Goal: Information Seeking & Learning: Learn about a topic

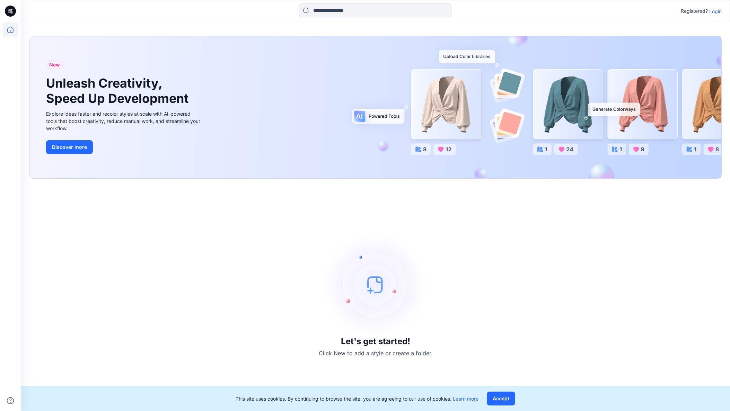
drag, startPoint x: 714, startPoint y: 13, endPoint x: 714, endPoint y: 9, distance: 4.2
click at [715, 14] on p "Login" at bounding box center [715, 11] width 12 height 7
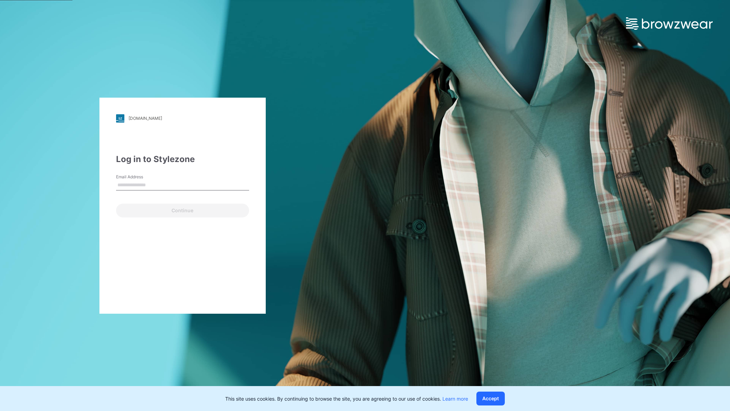
type input "**********"
drag, startPoint x: 154, startPoint y: 214, endPoint x: 154, endPoint y: 210, distance: 4.2
click at [154, 214] on button "Continue" at bounding box center [182, 211] width 133 height 14
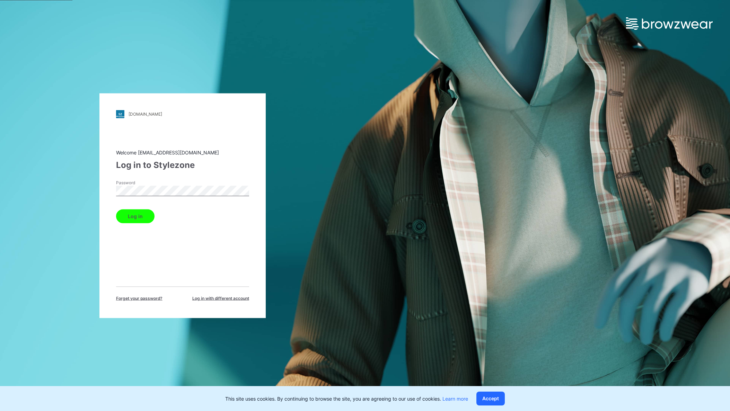
click at [132, 220] on button "Log in" at bounding box center [135, 216] width 38 height 14
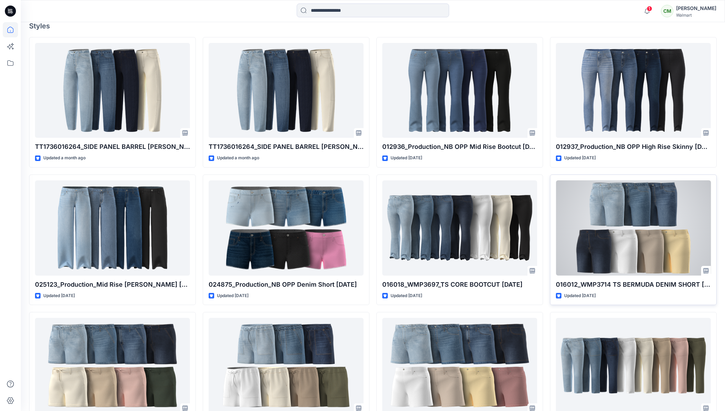
scroll to position [215, 0]
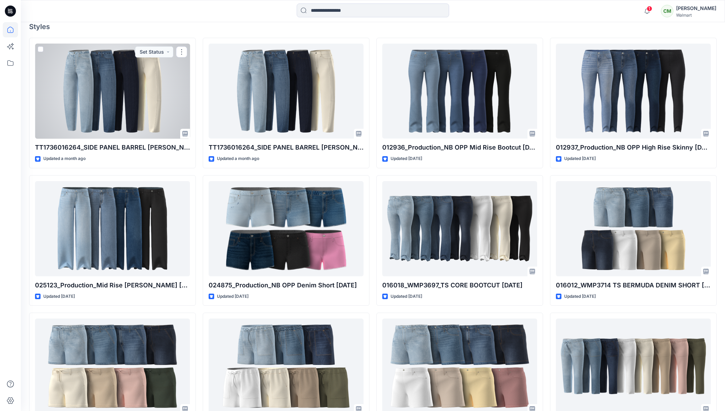
click at [76, 98] on div at bounding box center [112, 91] width 155 height 95
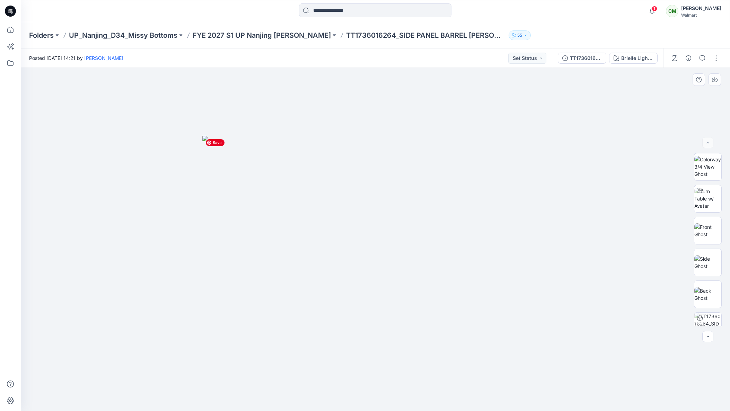
click at [395, 183] on img at bounding box center [375, 274] width 346 height 276
click at [674, 56] on icon "button" at bounding box center [675, 58] width 6 height 6
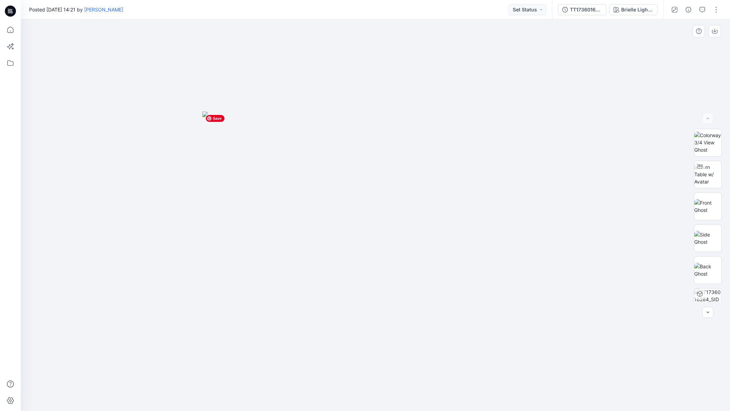
drag, startPoint x: 375, startPoint y: 299, endPoint x: 371, endPoint y: 229, distance: 70.1
click at [369, 225] on img at bounding box center [375, 262] width 346 height 300
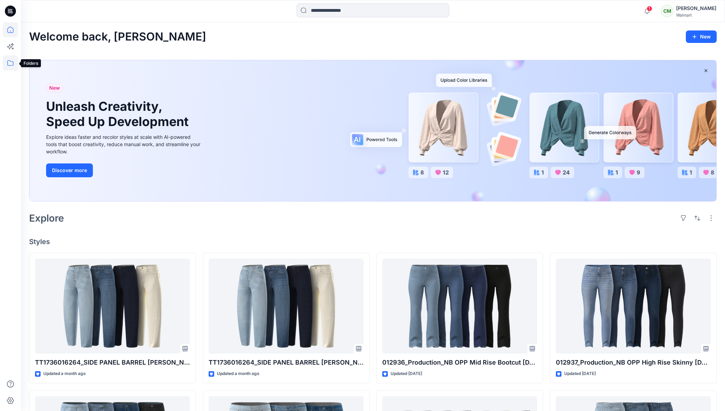
click at [9, 63] on icon at bounding box center [10, 62] width 15 height 15
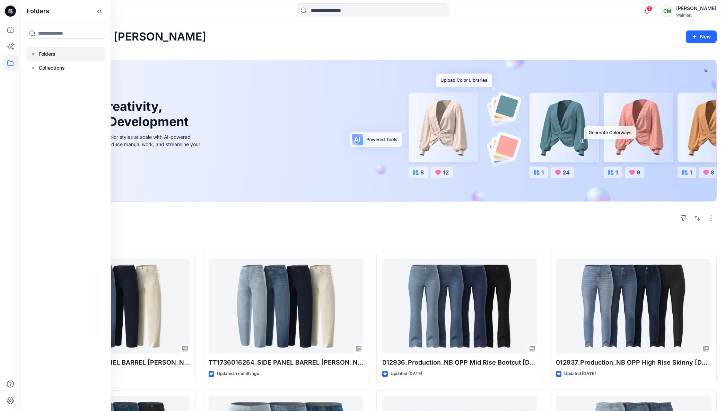
click at [34, 55] on icon "button" at bounding box center [33, 54] width 6 height 6
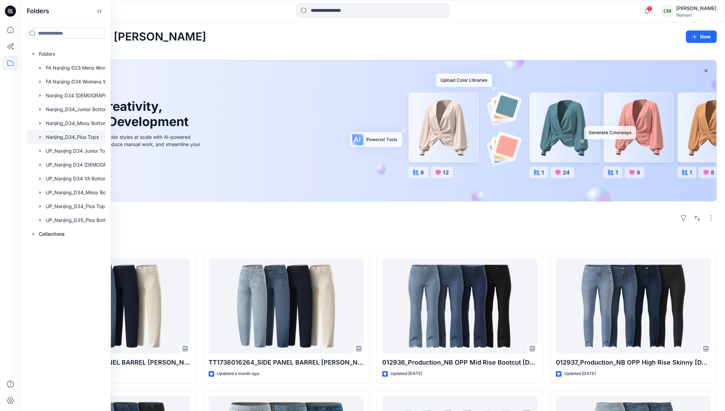
click at [67, 138] on div at bounding box center [74, 137] width 97 height 14
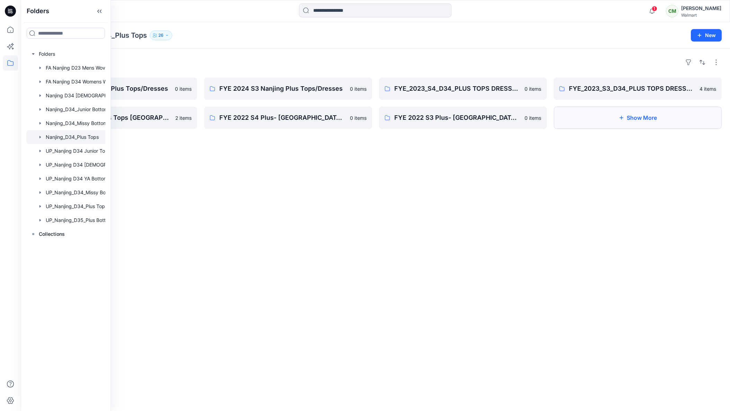
click at [623, 122] on button "Show More" at bounding box center [638, 118] width 168 height 22
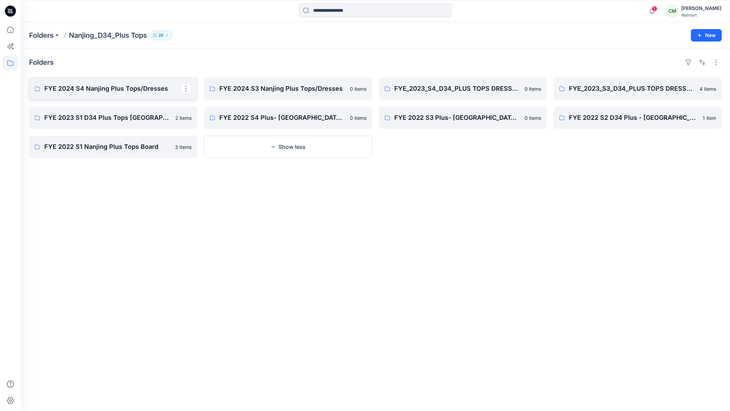
click at [91, 90] on p "FYE 2024 S4 Nanjing Plus Tops/Dresses" at bounding box center [112, 89] width 136 height 10
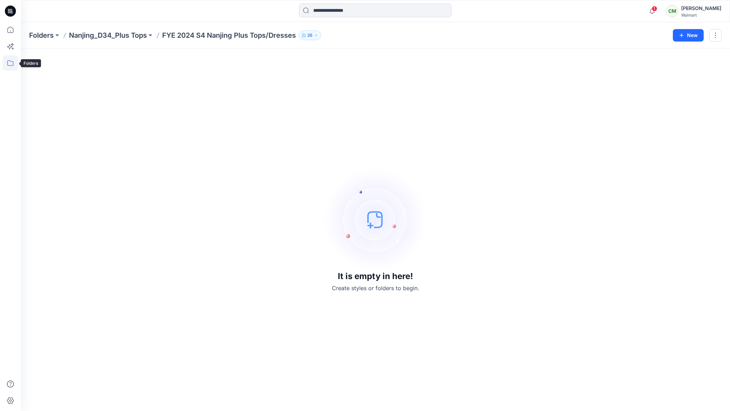
click at [8, 62] on icon at bounding box center [10, 62] width 15 height 15
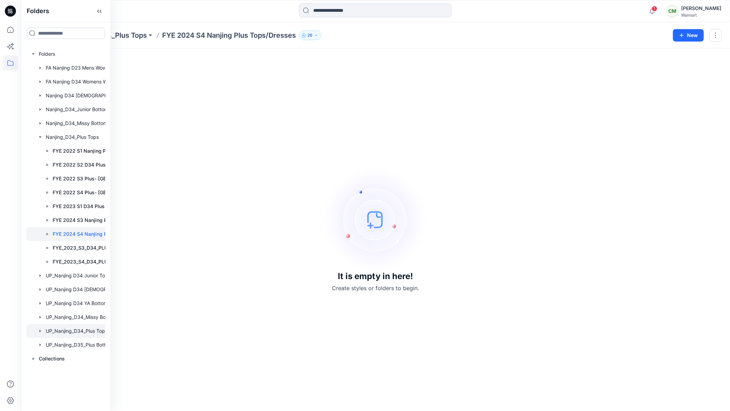
click at [39, 331] on icon "button" at bounding box center [40, 331] width 6 height 6
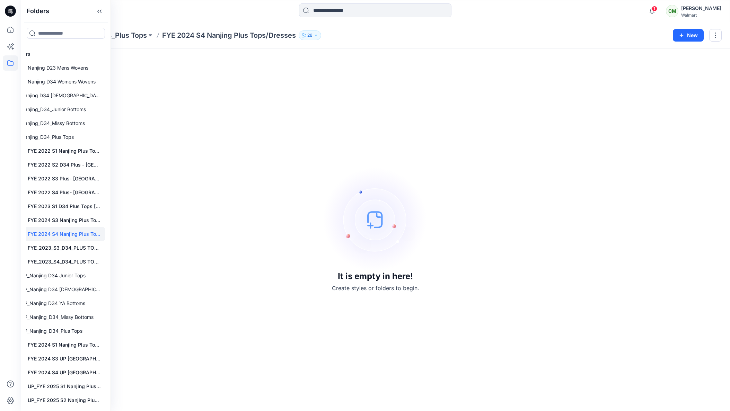
drag, startPoint x: 103, startPoint y: 343, endPoint x: 107, endPoint y: 374, distance: 32.1
click at [107, 373] on div "Folders Folders FA Nanjing D23 Mens Wovens FA Nanjing D34 Womens Wovens Nanjing…" at bounding box center [66, 205] width 90 height 411
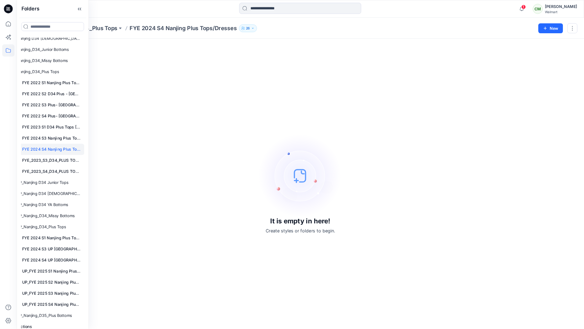
scroll to position [53, 26]
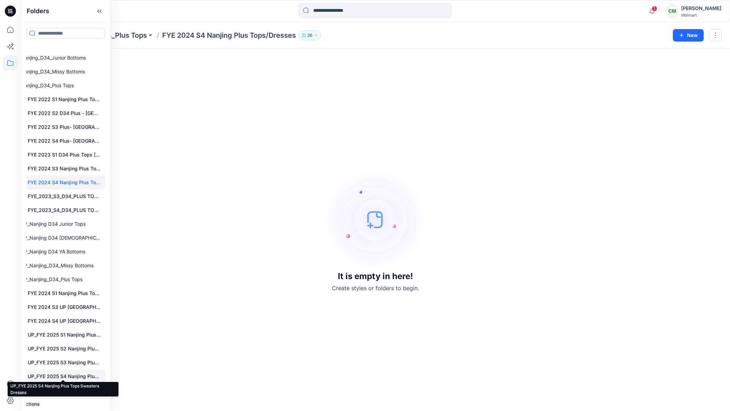
click at [73, 375] on p "UP_FYE 2025 S4 Nanjing Plus Tops Sweaters Dresses" at bounding box center [64, 376] width 73 height 8
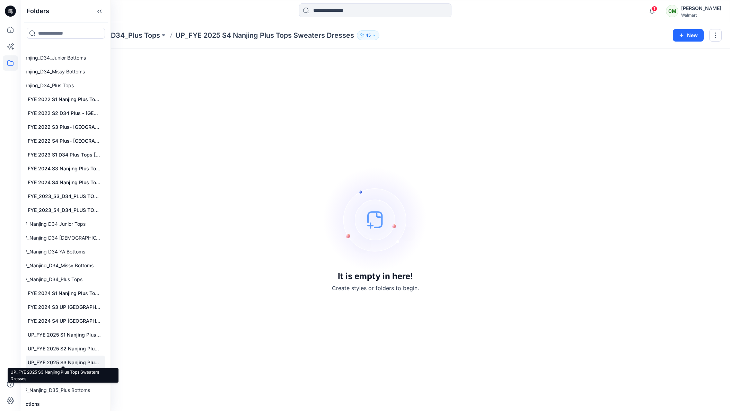
click at [44, 361] on p "UP_FYE 2025 S3 Nanjing Plus Tops Sweaters Dresses" at bounding box center [64, 362] width 73 height 8
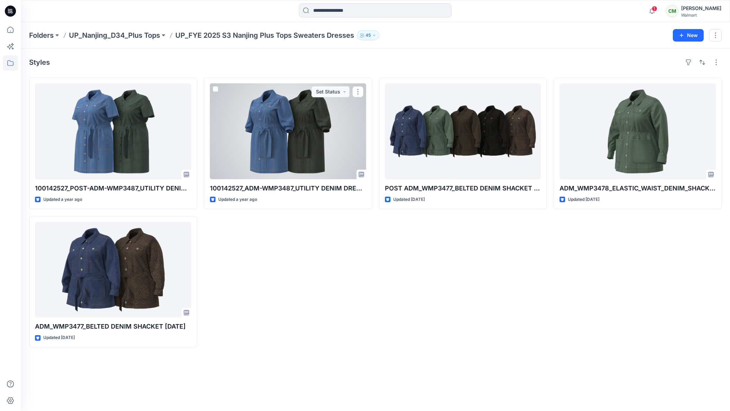
click at [276, 148] on div at bounding box center [288, 131] width 156 height 96
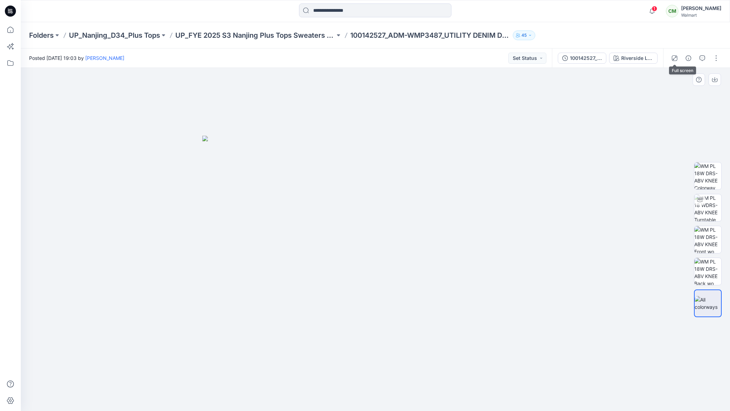
click at [673, 57] on icon "button" at bounding box center [675, 58] width 6 height 6
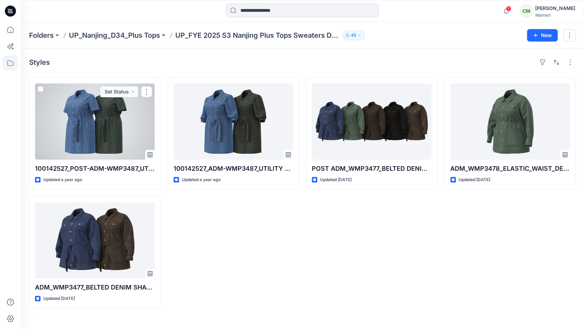
click at [105, 126] on div at bounding box center [95, 121] width 120 height 76
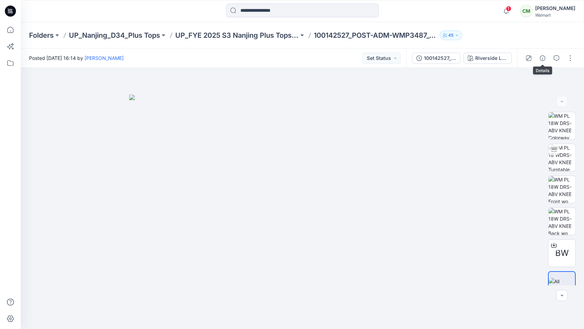
click at [542, 58] on icon "button" at bounding box center [543, 58] width 6 height 6
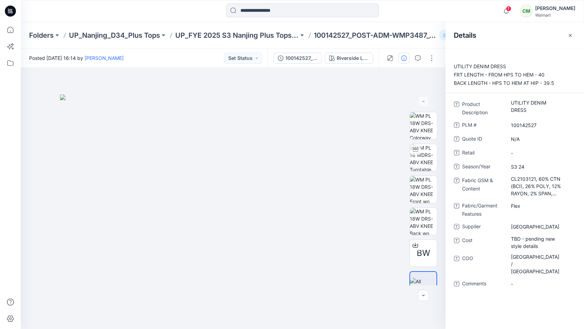
click at [570, 33] on icon "button" at bounding box center [570, 36] width 6 height 6
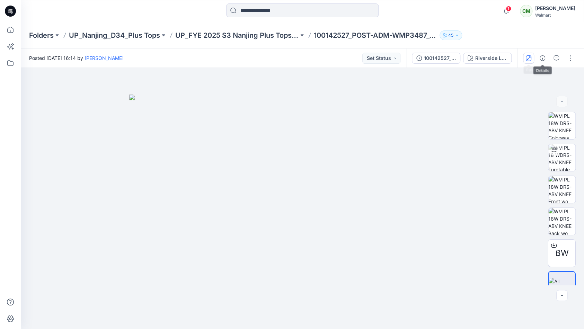
click at [528, 57] on icon "button" at bounding box center [529, 58] width 6 height 6
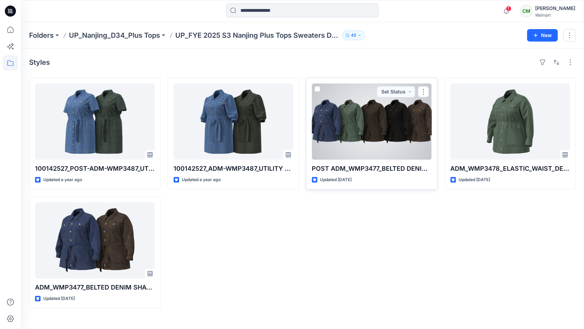
click at [385, 114] on div at bounding box center [372, 121] width 120 height 76
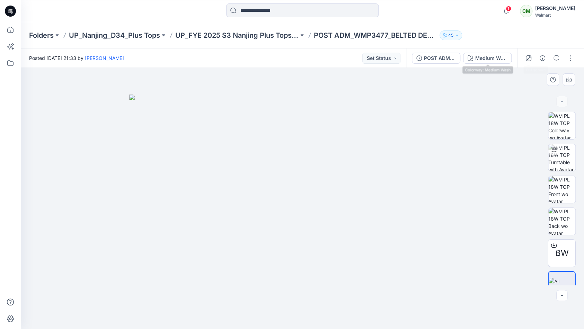
click at [526, 59] on icon "button" at bounding box center [529, 58] width 6 height 6
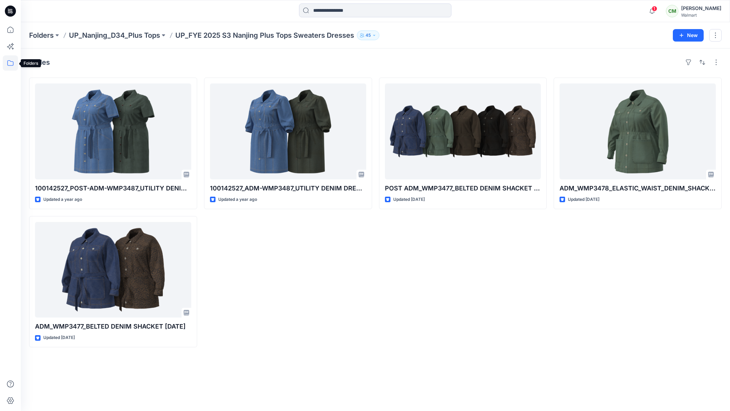
click at [10, 62] on icon at bounding box center [10, 62] width 15 height 15
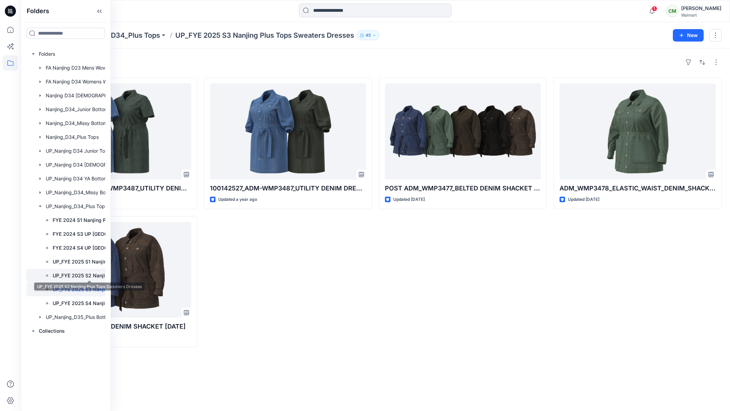
click at [86, 276] on p "UP_FYE 2025 S2 Nanjing Plus Tops Sweaters Dresses" at bounding box center [89, 276] width 73 height 8
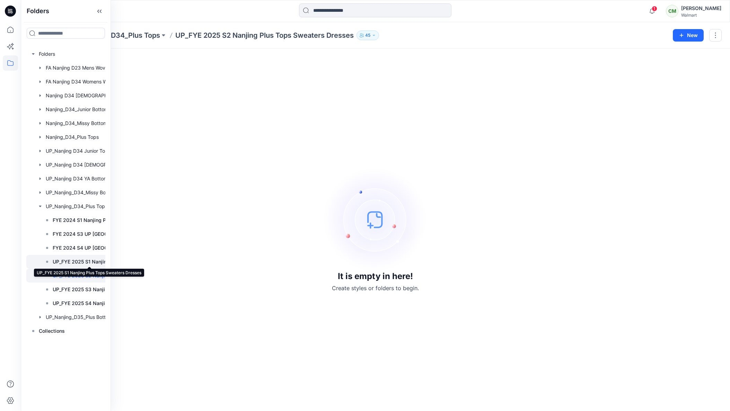
click at [70, 264] on p "UP_FYE 2025 S1 Nanjing Plus Tops Sweaters Dresses" at bounding box center [89, 262] width 73 height 8
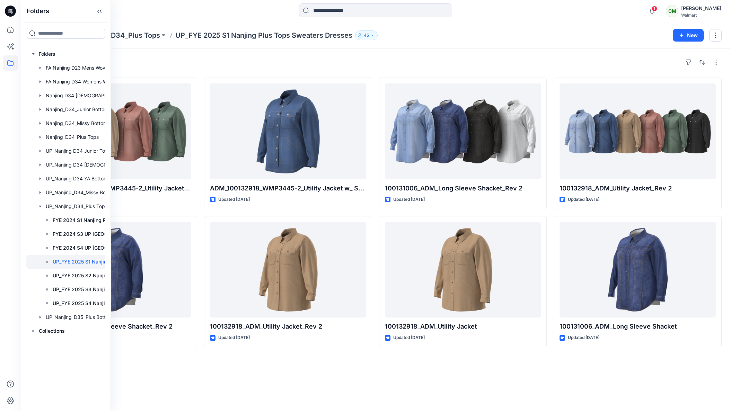
drag, startPoint x: 423, startPoint y: 378, endPoint x: 416, endPoint y: 382, distance: 8.1
click at [422, 379] on div "Styles 100132918_Post ADM_WMP3445-2_Utility Jacket w_ Shirttail hem Updated [DA…" at bounding box center [375, 229] width 709 height 363
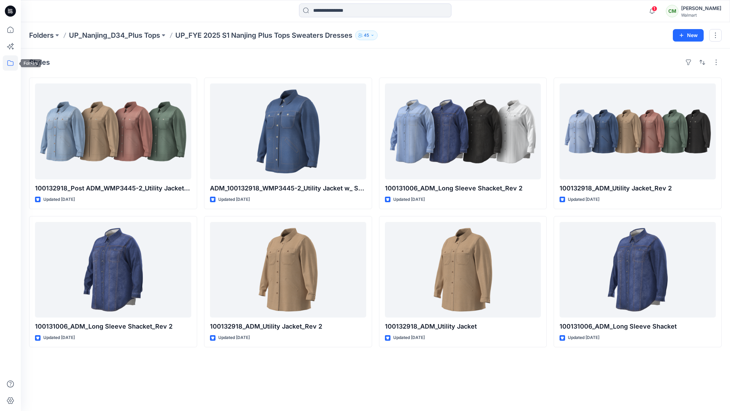
click at [12, 60] on icon at bounding box center [10, 62] width 15 height 15
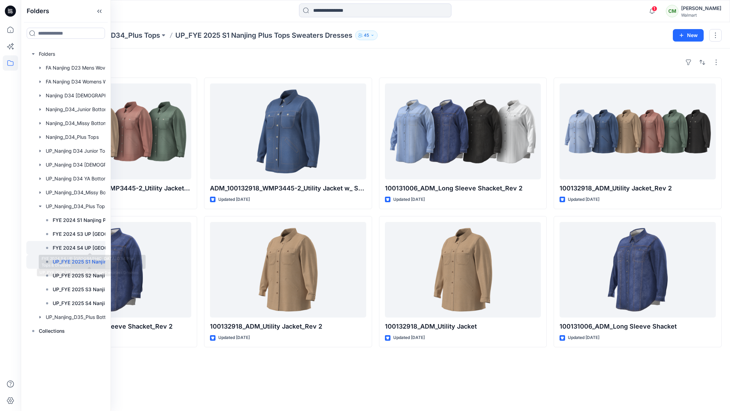
click at [76, 246] on p "FYE 2024 S4 UP [GEOGRAPHIC_DATA] D34 Plus Tops & Dresses" at bounding box center [89, 248] width 73 height 8
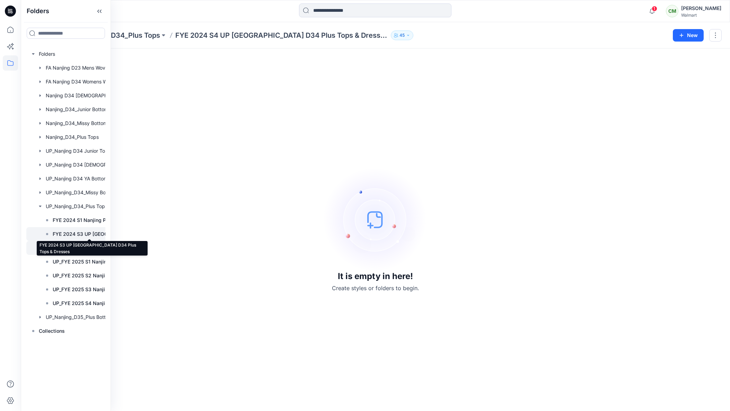
click at [66, 234] on p "FYE 2024 S3 UP [GEOGRAPHIC_DATA] D34 Plus Tops & Dresses" at bounding box center [89, 234] width 73 height 8
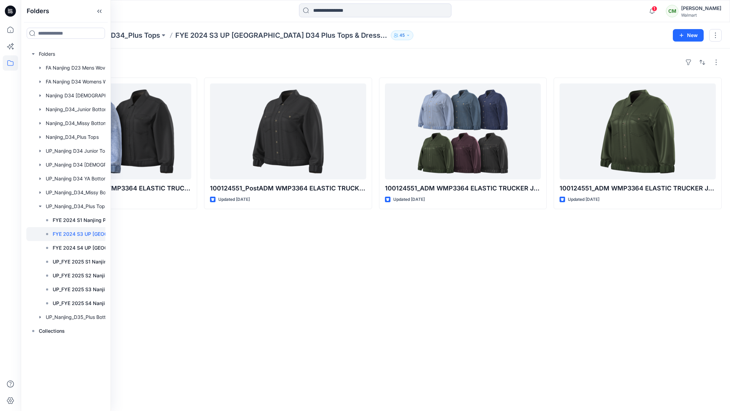
click at [508, 258] on div "Styles 100124551_Production WMP3364 ELASTIC TRUCKER JACKET Updated [DATE] 10012…" at bounding box center [375, 229] width 709 height 363
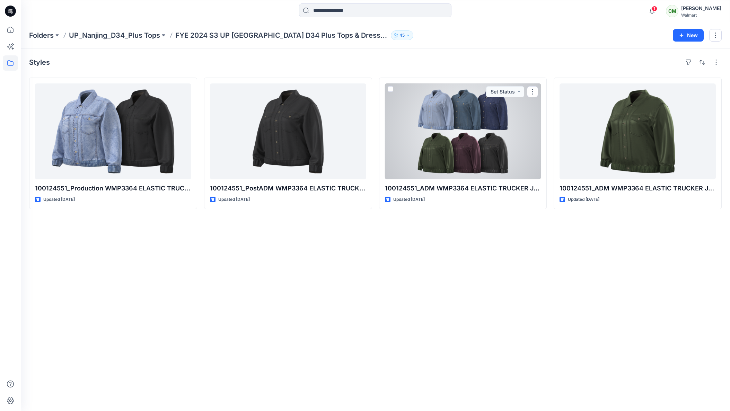
click at [453, 140] on div at bounding box center [463, 131] width 156 height 96
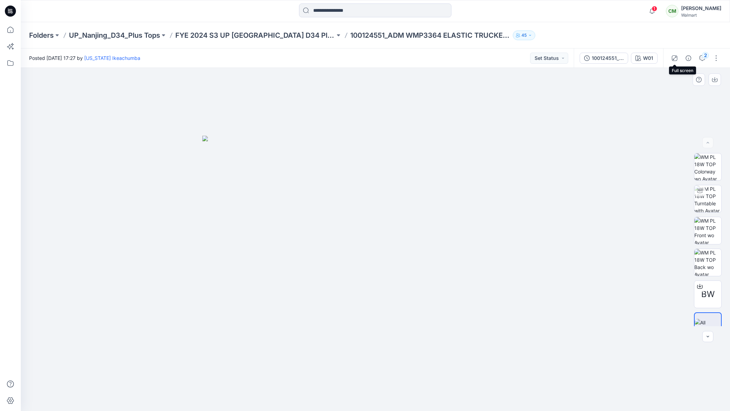
click at [674, 56] on icon "button" at bounding box center [675, 58] width 6 height 6
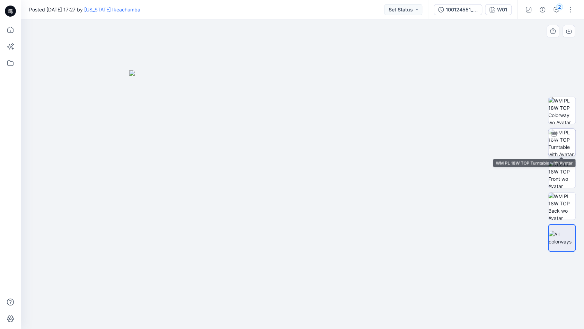
click at [569, 137] on img at bounding box center [561, 142] width 27 height 27
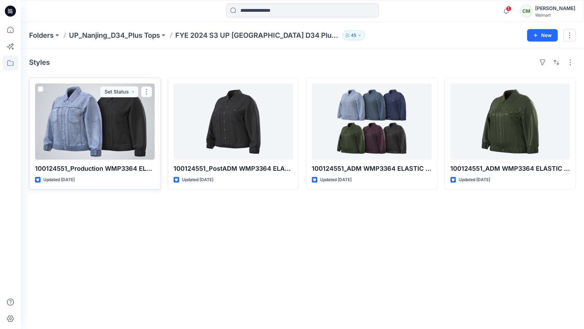
click at [90, 127] on div at bounding box center [95, 121] width 120 height 76
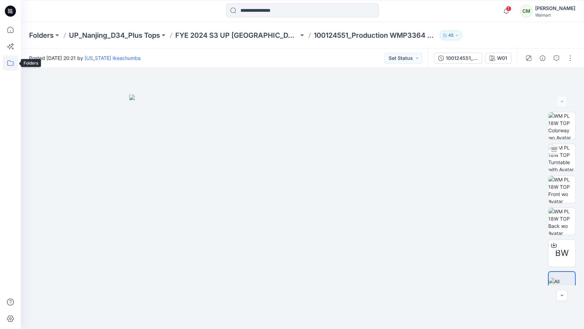
click at [11, 62] on icon at bounding box center [10, 62] width 15 height 15
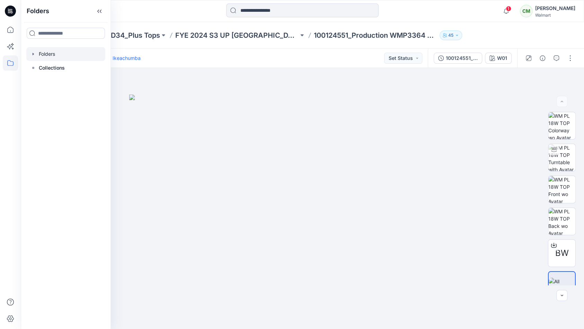
click at [33, 55] on icon "button" at bounding box center [33, 54] width 6 height 6
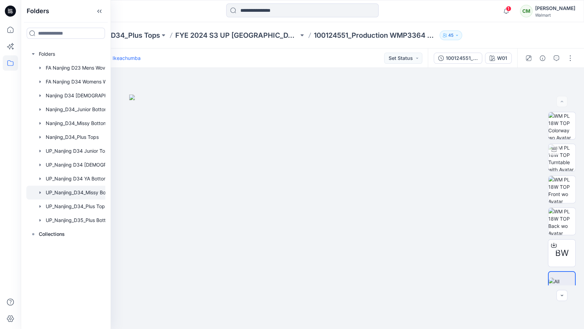
drag, startPoint x: 40, startPoint y: 192, endPoint x: 42, endPoint y: 196, distance: 4.5
click at [40, 192] on icon "button" at bounding box center [39, 192] width 1 height 2
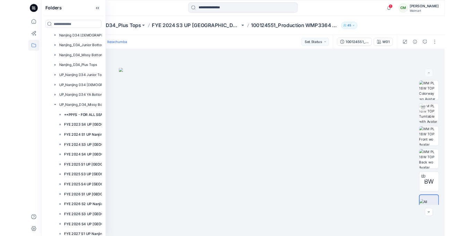
scroll to position [107, 0]
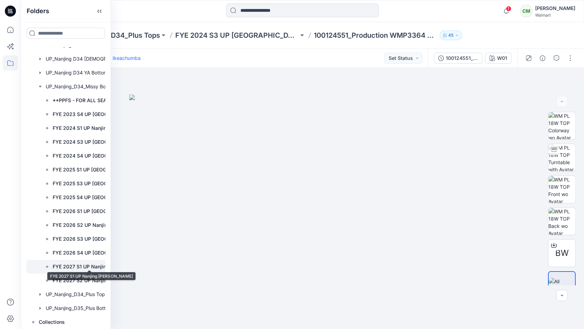
click at [75, 267] on p "FYE 2027 S1 UP Nanjing [PERSON_NAME]" at bounding box center [89, 267] width 73 height 8
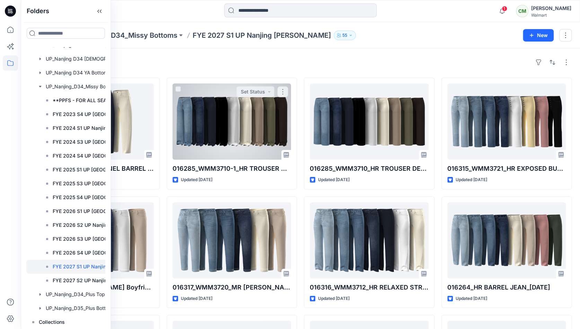
click at [255, 75] on div "Styles TT1736016264_SIDE PANEL BARREL [PERSON_NAME] [DATE] Updated a month ago …" at bounding box center [300, 253] width 559 height 411
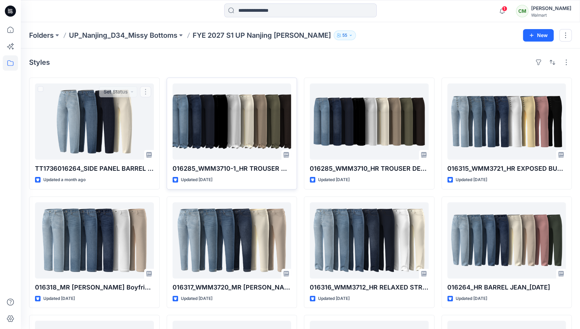
click at [167, 91] on div "016285_WMM3710-1_HR TROUSER DENIM PANTS [DATE] Updated [DATE]" at bounding box center [232, 134] width 131 height 112
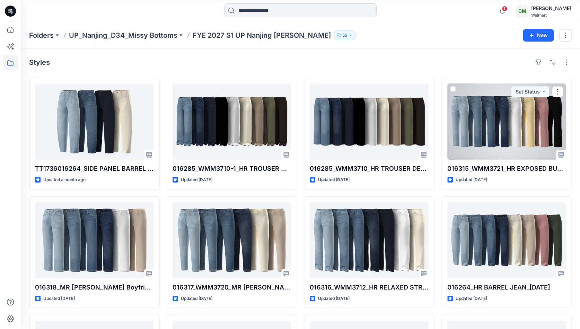
click at [462, 135] on div at bounding box center [506, 121] width 119 height 76
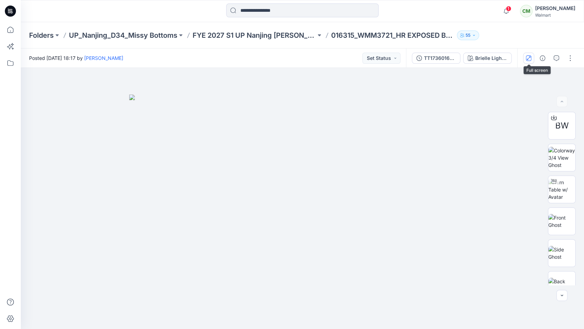
click at [528, 60] on icon "button" at bounding box center [529, 58] width 6 height 6
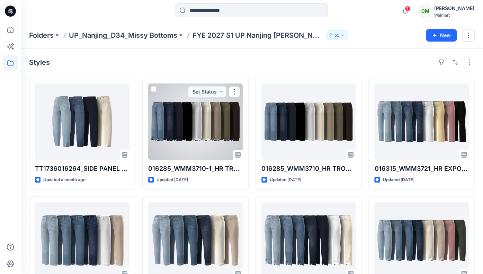
click at [179, 126] on div at bounding box center [195, 121] width 95 height 76
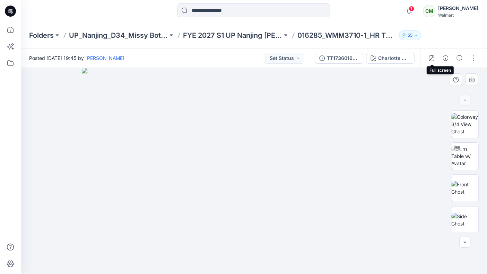
click at [432, 56] on icon "button" at bounding box center [431, 58] width 6 height 6
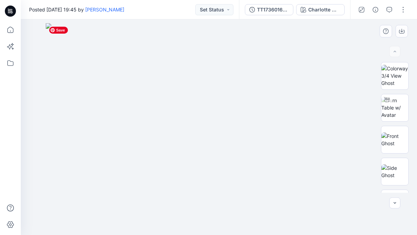
drag, startPoint x: 111, startPoint y: 80, endPoint x: 69, endPoint y: 95, distance: 45.0
click at [69, 96] on img at bounding box center [219, 129] width 346 height 212
click at [292, 122] on img at bounding box center [219, 129] width 346 height 212
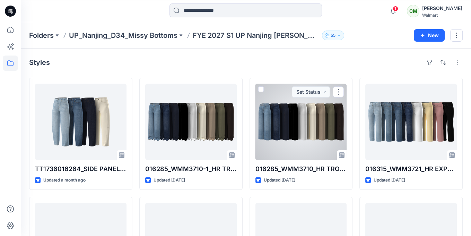
click at [274, 119] on div at bounding box center [300, 121] width 91 height 76
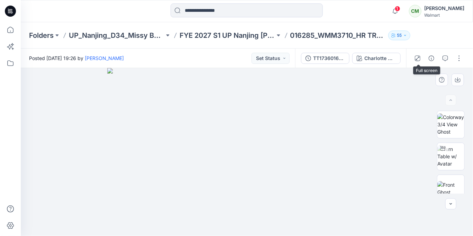
click at [419, 58] on icon "button" at bounding box center [418, 58] width 6 height 6
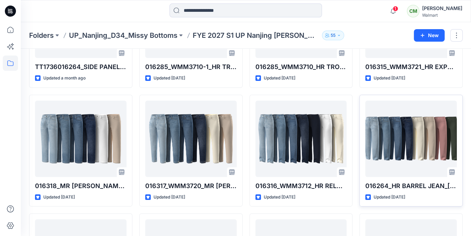
scroll to position [101, 0]
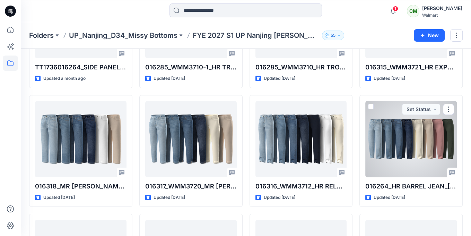
click at [404, 138] on div at bounding box center [410, 139] width 91 height 76
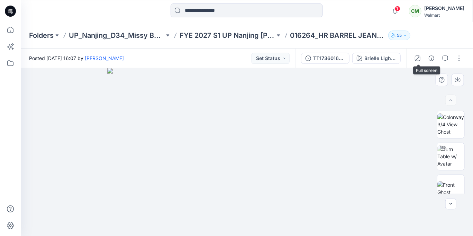
click at [421, 59] on icon "button" at bounding box center [418, 58] width 6 height 6
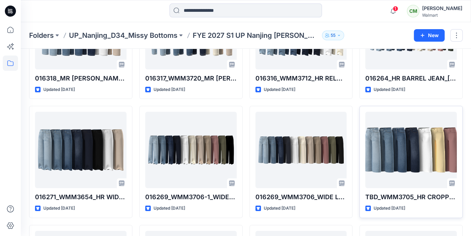
scroll to position [211, 0]
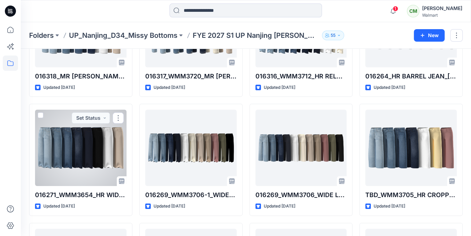
click at [78, 142] on div at bounding box center [80, 147] width 91 height 76
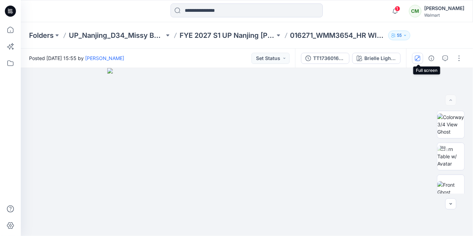
click at [418, 56] on icon "button" at bounding box center [418, 58] width 6 height 6
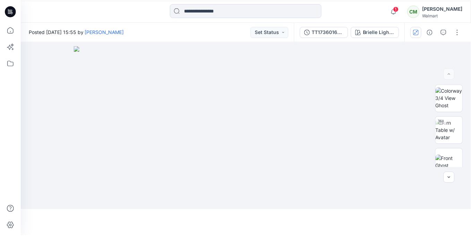
scroll to position [211, 0]
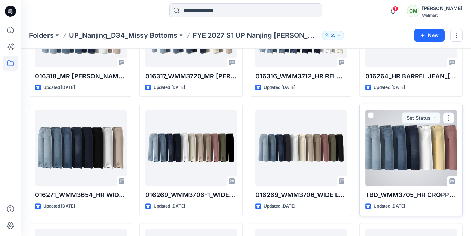
drag, startPoint x: 400, startPoint y: 150, endPoint x: 398, endPoint y: 141, distance: 9.6
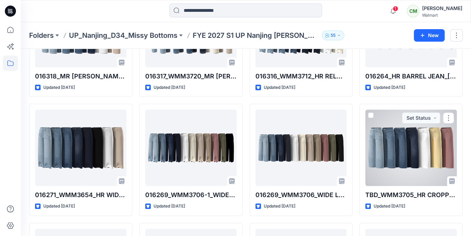
click at [398, 141] on div at bounding box center [410, 147] width 91 height 76
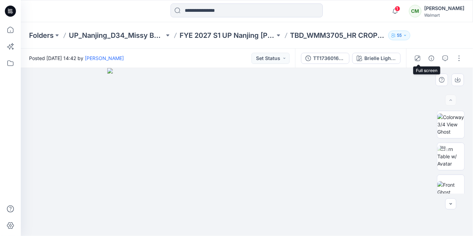
click at [420, 58] on icon "button" at bounding box center [418, 58] width 6 height 6
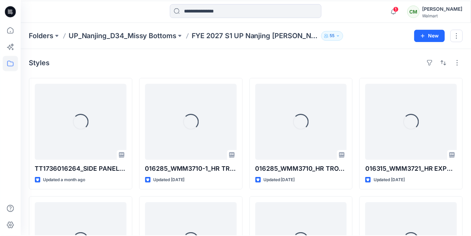
scroll to position [211, 0]
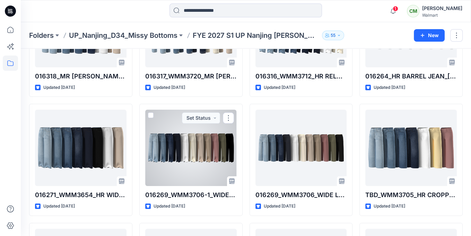
click at [159, 140] on div at bounding box center [190, 147] width 91 height 76
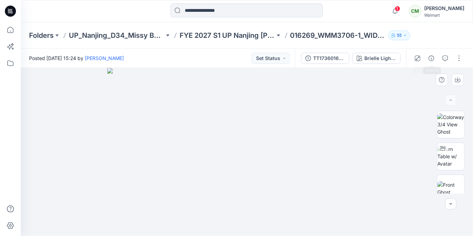
click at [421, 56] on icon "button" at bounding box center [418, 58] width 6 height 6
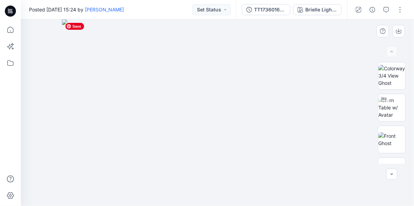
drag, startPoint x: 74, startPoint y: 46, endPoint x: 108, endPoint y: 44, distance: 34.0
click at [110, 44] on img at bounding box center [217, 112] width 311 height 187
click at [386, 142] on img at bounding box center [392, 139] width 27 height 15
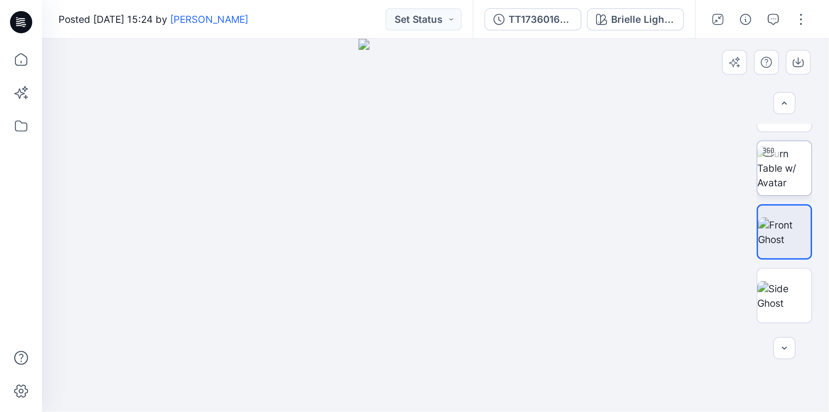
scroll to position [17, 0]
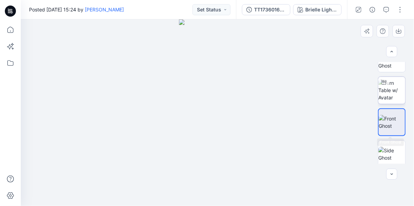
click at [390, 92] on img at bounding box center [392, 90] width 27 height 22
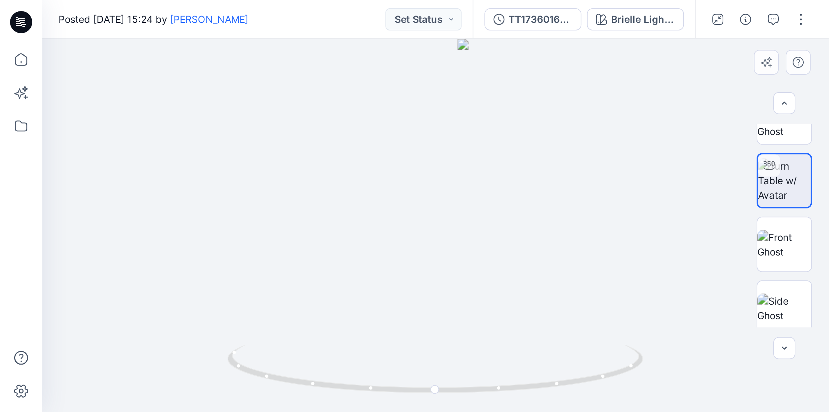
scroll to position [18, 0]
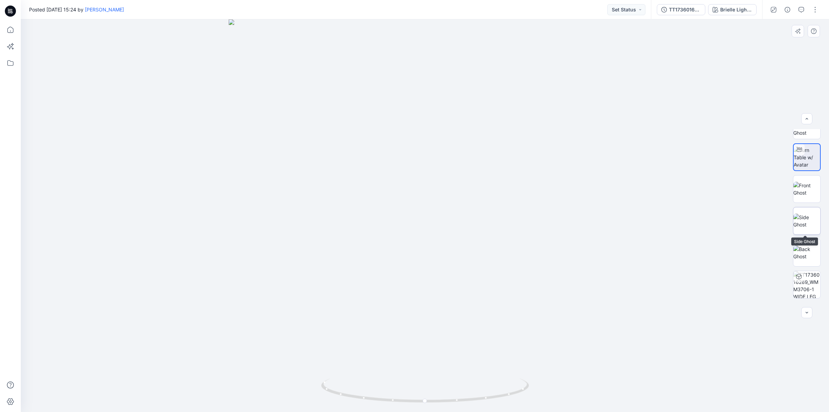
click at [729, 220] on img at bounding box center [806, 221] width 27 height 15
click at [729, 253] on img at bounding box center [806, 253] width 27 height 15
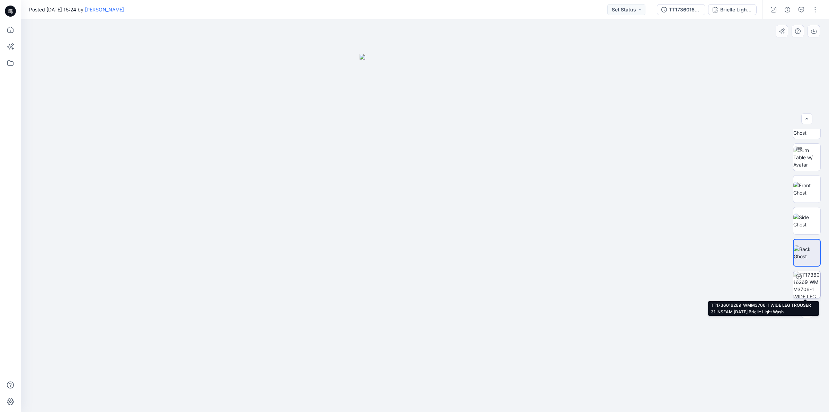
click at [729, 285] on img at bounding box center [806, 284] width 27 height 27
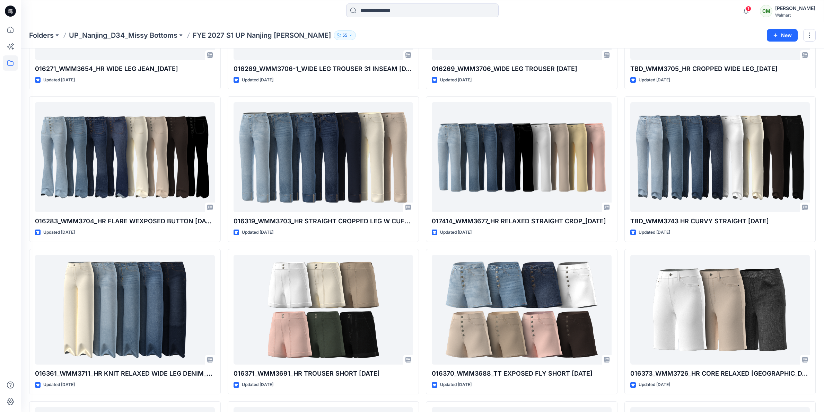
scroll to position [440, 0]
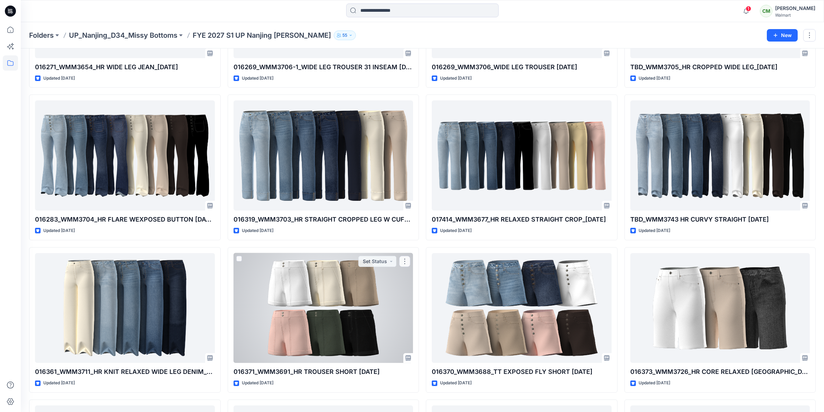
click at [314, 278] on div at bounding box center [323, 308] width 180 height 110
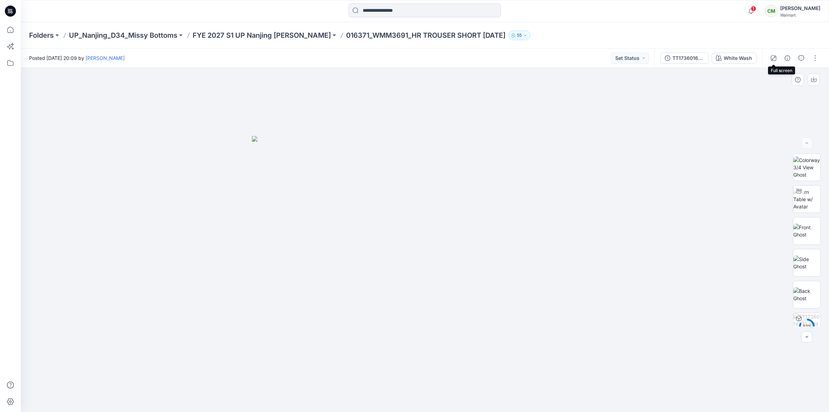
drag, startPoint x: 772, startPoint y: 58, endPoint x: 775, endPoint y: 59, distance: 3.5
click at [729, 59] on icon "button" at bounding box center [774, 58] width 6 height 6
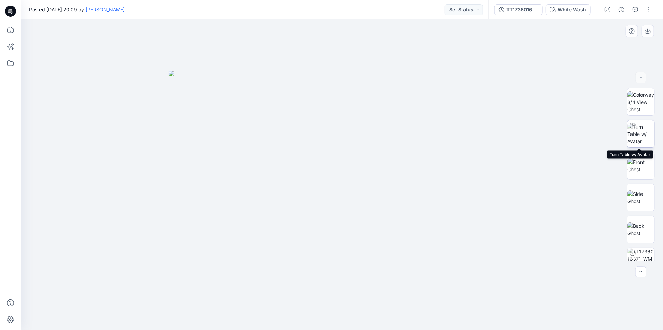
click at [638, 136] on img at bounding box center [640, 134] width 27 height 22
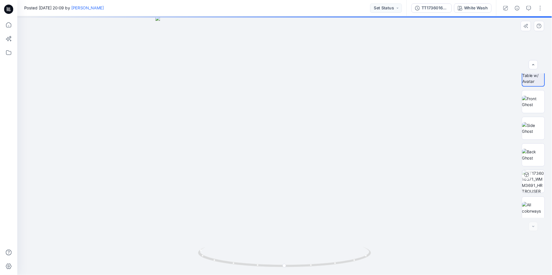
scroll to position [46, 0]
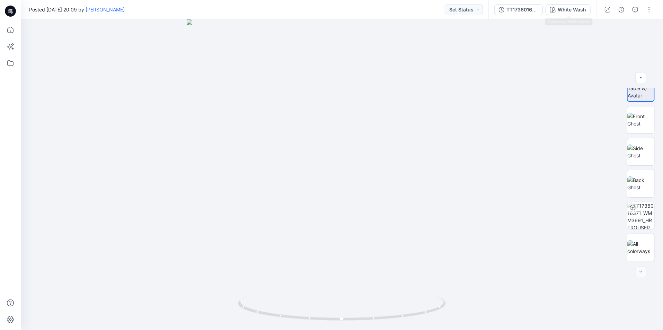
drag, startPoint x: 565, startPoint y: 6, endPoint x: 565, endPoint y: 11, distance: 5.5
click at [565, 7] on div "White Wash" at bounding box center [572, 10] width 28 height 8
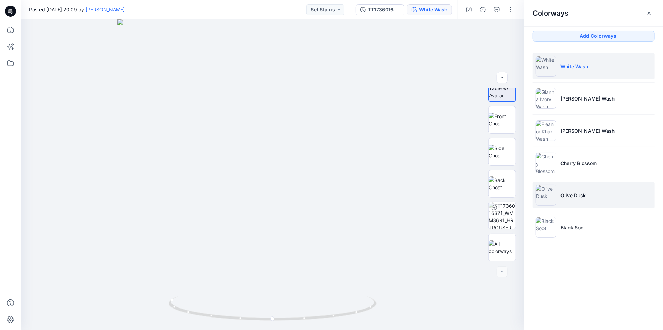
drag, startPoint x: 543, startPoint y: 192, endPoint x: 548, endPoint y: 185, distance: 8.3
click at [543, 192] on img at bounding box center [545, 195] width 21 height 21
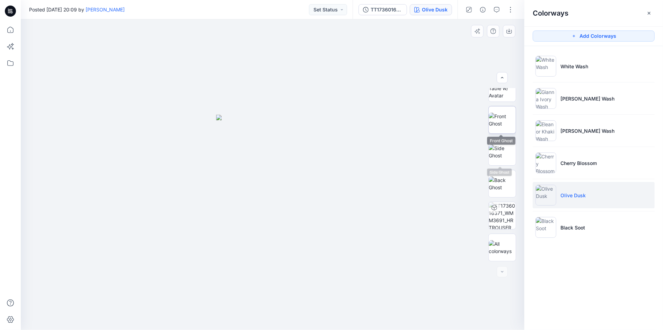
click at [501, 113] on img at bounding box center [502, 120] width 27 height 15
drag, startPoint x: 650, startPoint y: 11, endPoint x: 649, endPoint y: 0, distance: 11.5
click at [650, 11] on icon "button" at bounding box center [649, 12] width 3 height 3
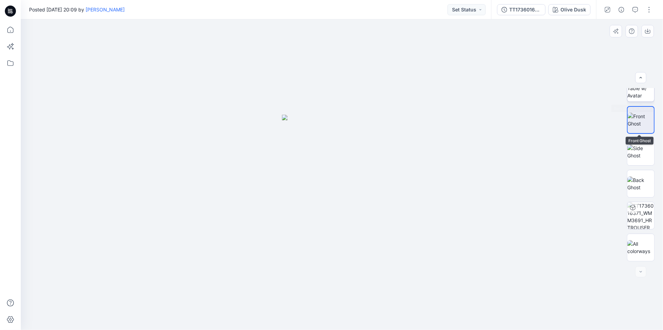
click at [635, 96] on img at bounding box center [640, 88] width 27 height 22
click at [506, 96] on div at bounding box center [342, 174] width 642 height 310
click at [610, 11] on icon "button" at bounding box center [608, 10] width 6 height 6
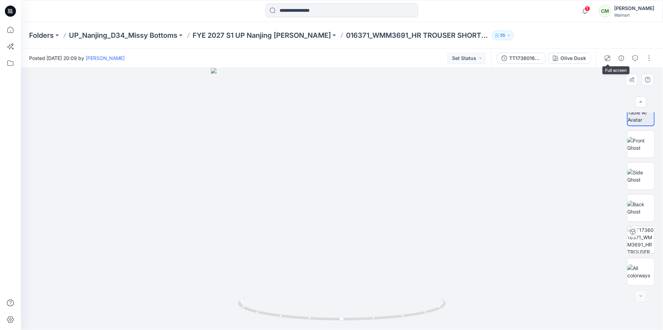
click at [605, 56] on icon "button" at bounding box center [608, 58] width 6 height 6
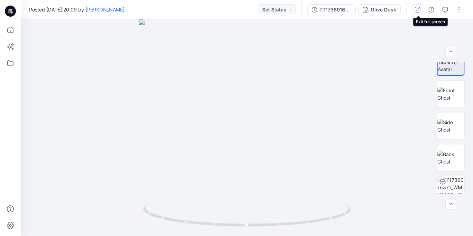
click at [419, 10] on icon "button" at bounding box center [418, 10] width 6 height 6
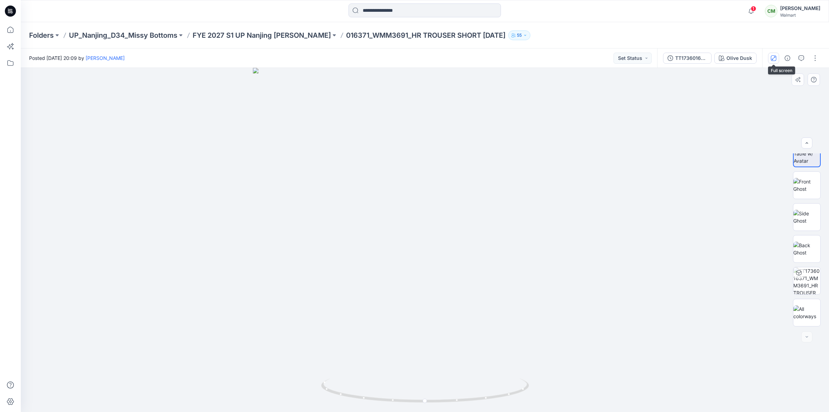
click at [729, 57] on icon "button" at bounding box center [774, 58] width 6 height 6
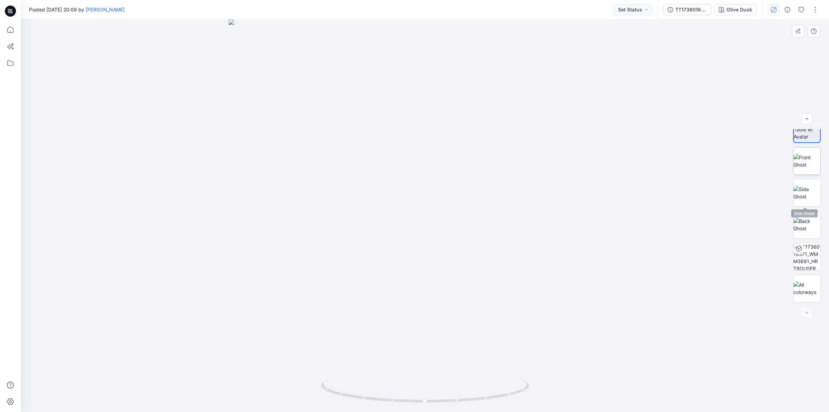
click at [729, 157] on img at bounding box center [806, 161] width 27 height 15
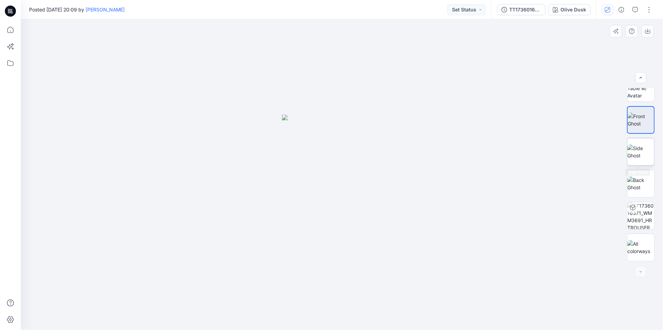
click at [635, 146] on img at bounding box center [640, 151] width 27 height 15
click at [632, 183] on img at bounding box center [640, 183] width 27 height 15
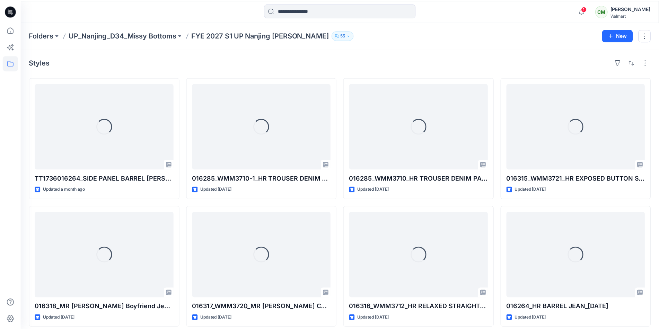
scroll to position [352, 0]
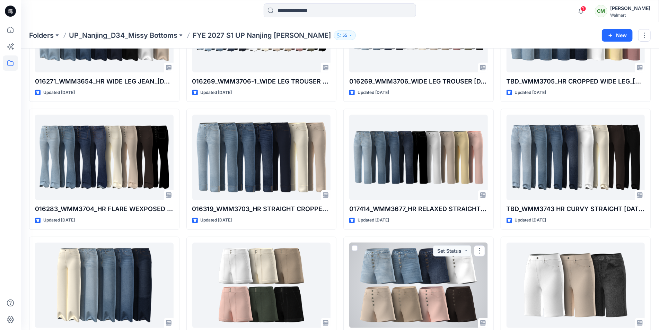
click at [388, 280] on div at bounding box center [418, 284] width 139 height 85
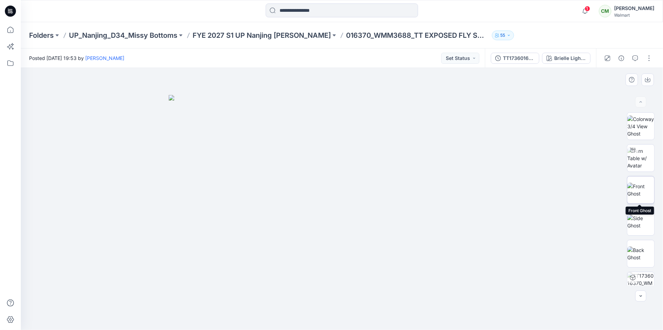
click at [634, 190] on img at bounding box center [640, 190] width 27 height 15
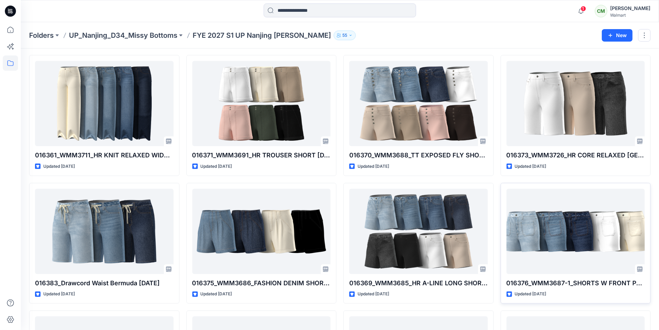
scroll to position [538, 0]
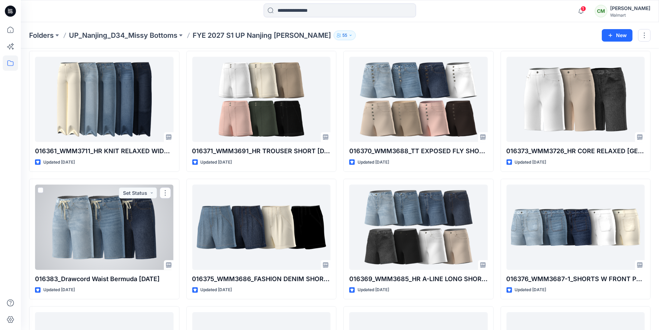
click at [98, 221] on div at bounding box center [104, 227] width 139 height 85
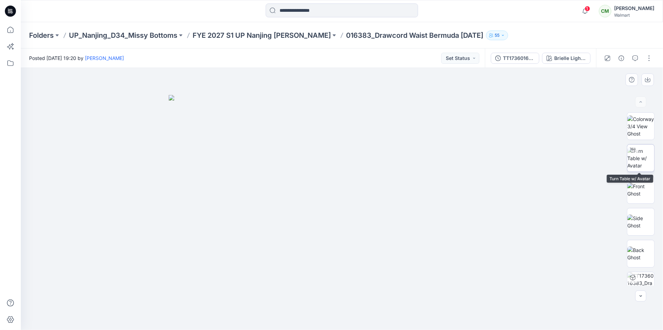
click at [640, 159] on img at bounding box center [640, 158] width 27 height 22
click at [640, 195] on img at bounding box center [640, 190] width 27 height 15
click at [637, 158] on img at bounding box center [640, 158] width 27 height 22
click at [610, 59] on icon "button" at bounding box center [608, 58] width 6 height 6
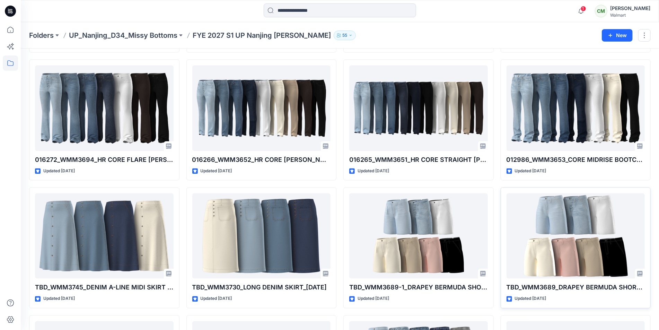
scroll to position [787, 0]
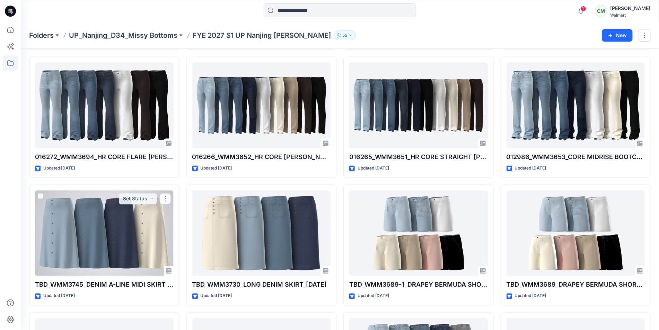
click at [126, 227] on div at bounding box center [104, 233] width 139 height 85
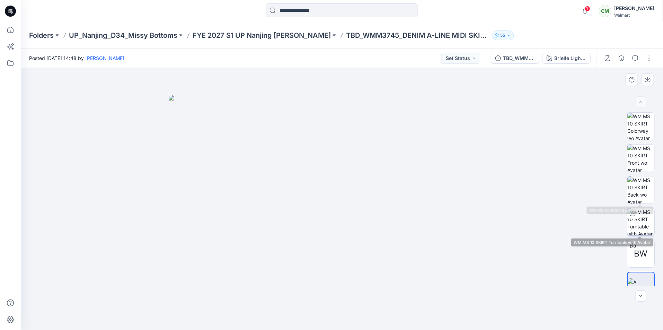
click at [633, 220] on img at bounding box center [640, 221] width 27 height 27
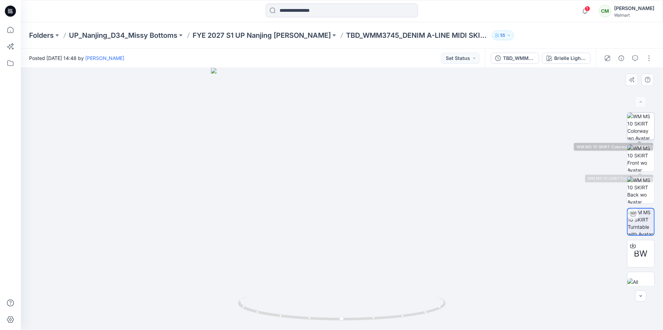
click at [636, 131] on img at bounding box center [640, 126] width 27 height 27
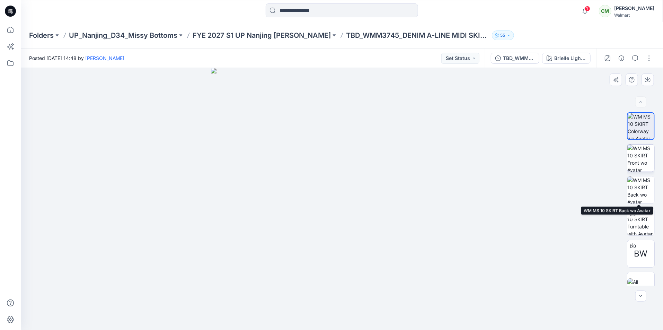
click at [636, 162] on img at bounding box center [640, 157] width 27 height 27
click at [638, 192] on img at bounding box center [640, 189] width 27 height 27
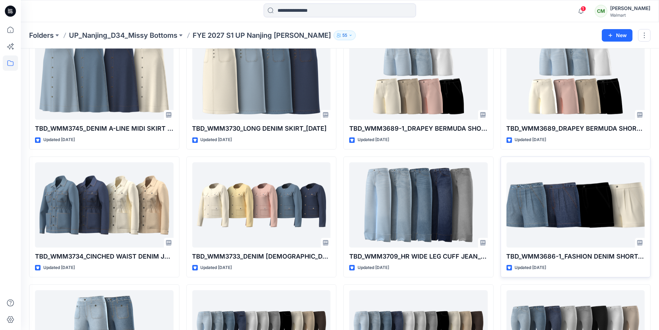
scroll to position [949, 0]
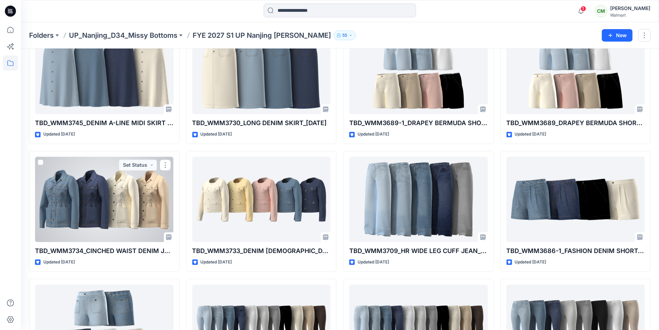
click at [131, 201] on div at bounding box center [104, 199] width 139 height 85
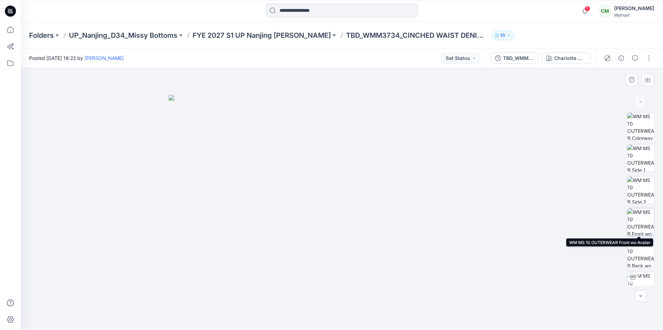
click at [638, 221] on img at bounding box center [640, 221] width 27 height 27
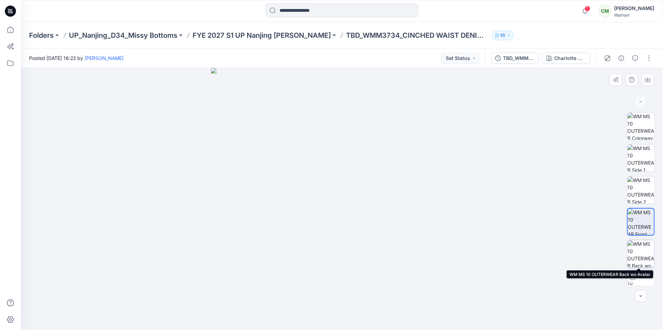
click at [634, 249] on img at bounding box center [640, 253] width 27 height 27
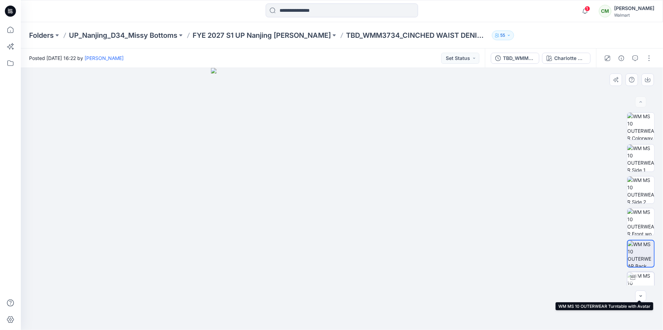
click at [639, 277] on img at bounding box center [640, 285] width 27 height 27
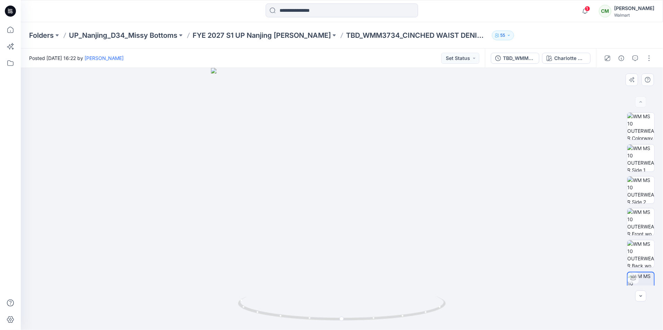
click at [608, 61] on button "button" at bounding box center [607, 58] width 11 height 11
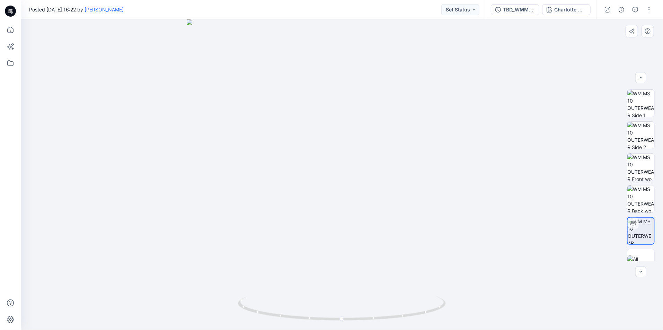
scroll to position [46, 0]
click at [644, 249] on img at bounding box center [640, 247] width 27 height 15
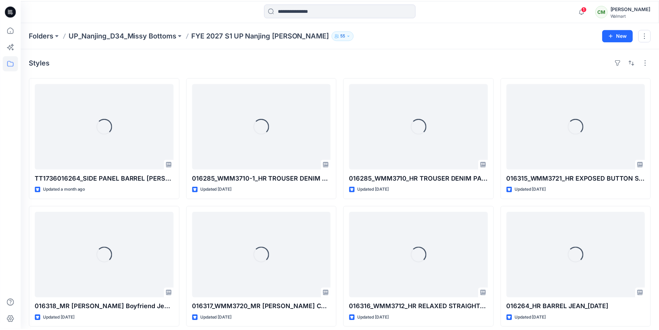
scroll to position [949, 0]
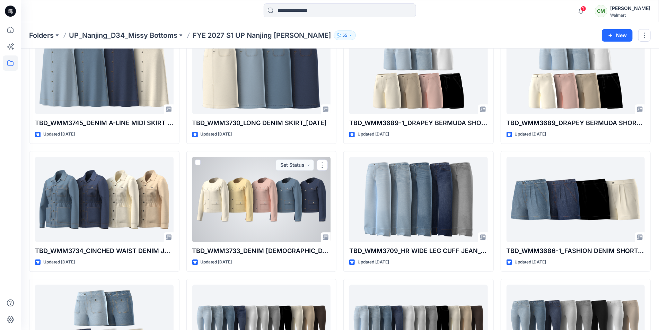
click at [269, 185] on div at bounding box center [261, 199] width 139 height 85
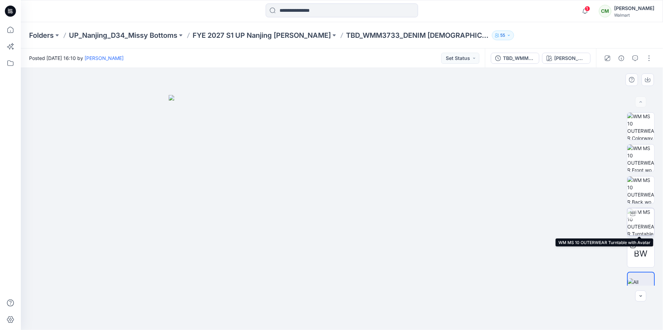
click at [637, 218] on div at bounding box center [641, 222] width 28 height 28
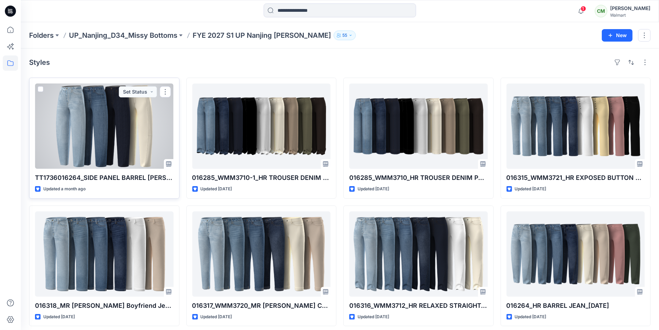
click at [122, 119] on div at bounding box center [104, 125] width 139 height 85
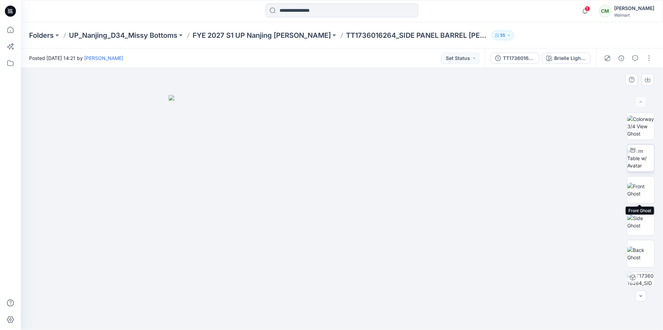
click at [640, 164] on img at bounding box center [640, 158] width 27 height 22
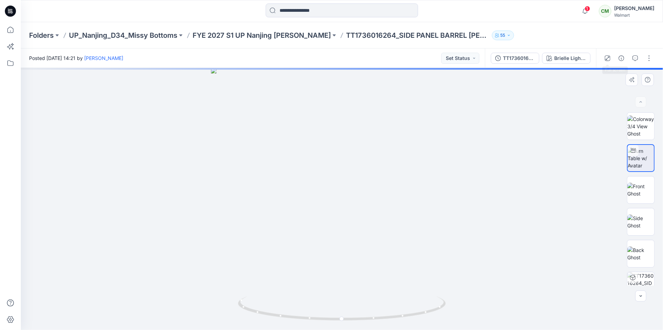
click at [607, 56] on icon "button" at bounding box center [608, 58] width 6 height 6
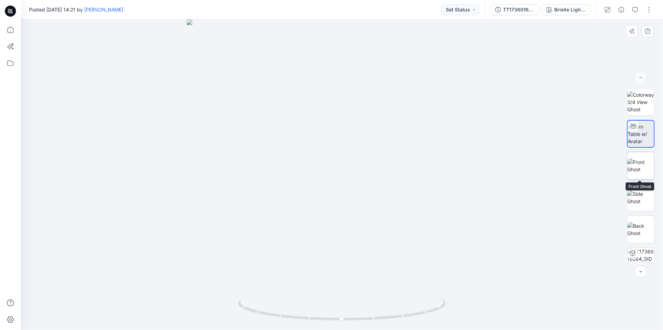
click at [634, 166] on img at bounding box center [640, 165] width 27 height 15
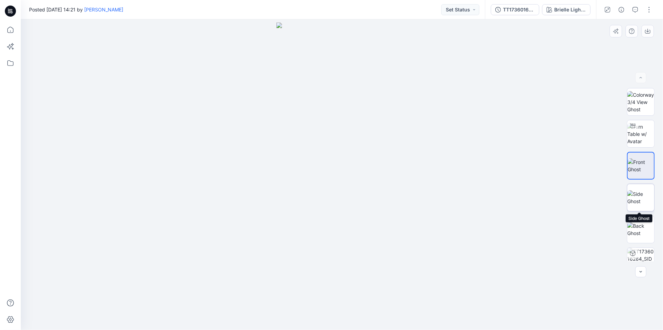
click at [638, 194] on img at bounding box center [640, 197] width 27 height 15
click at [638, 226] on img at bounding box center [640, 229] width 27 height 15
